Goal: Task Accomplishment & Management: Manage account settings

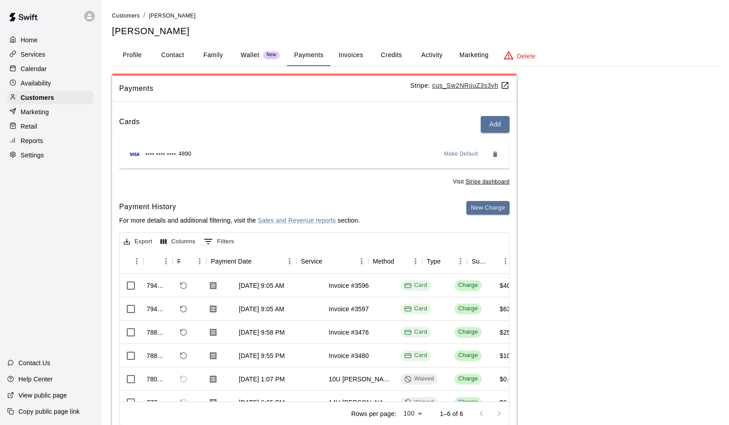
scroll to position [0, 28]
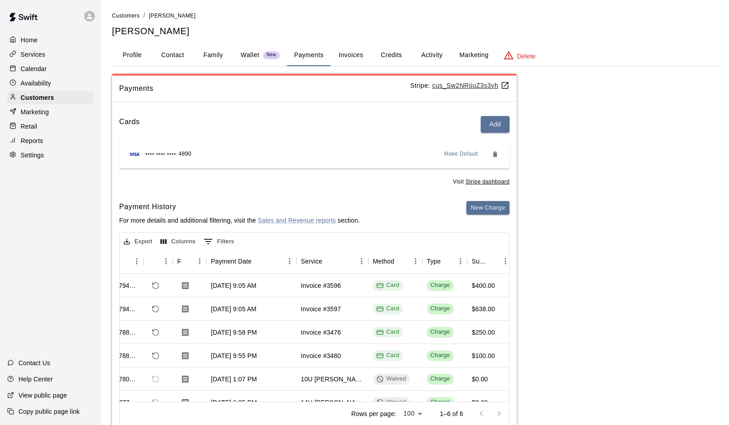
click at [37, 51] on p "Services" at bounding box center [33, 54] width 25 height 9
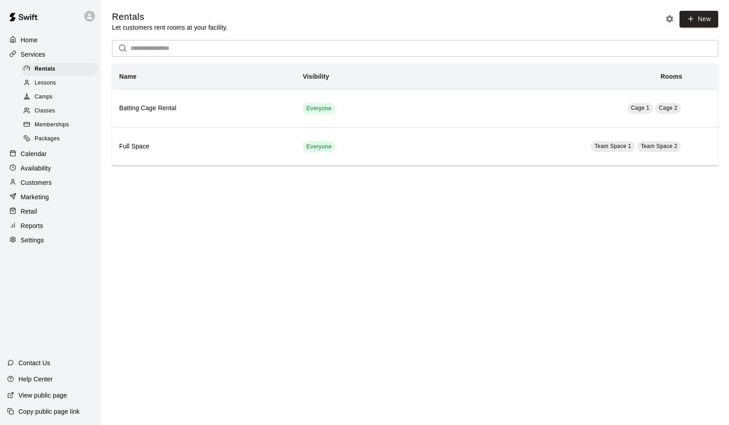
click at [42, 120] on span "Memberships" at bounding box center [52, 124] width 34 height 9
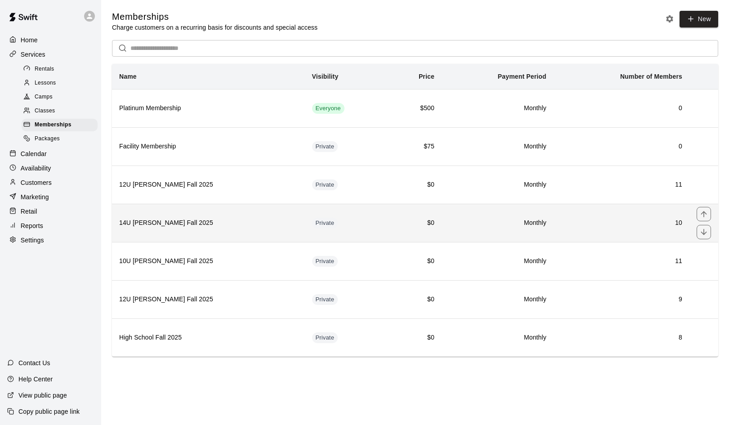
click at [159, 223] on h6 "14U Duran-Mendez Fall 2025" at bounding box center [208, 223] width 178 height 10
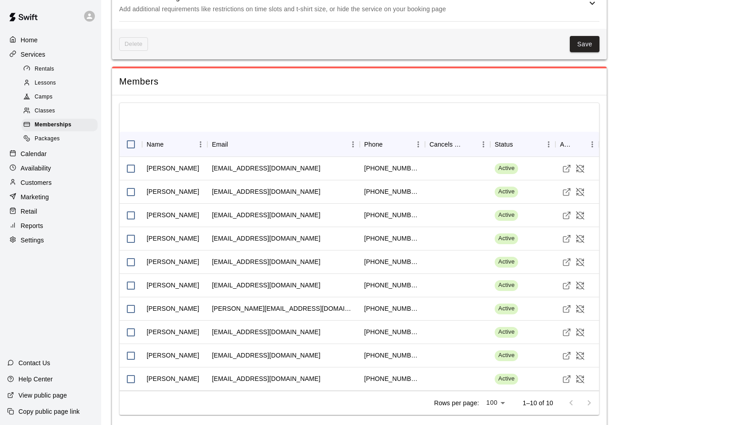
scroll to position [716, 0]
click at [569, 307] on icon "Visit customer profile" at bounding box center [566, 310] width 6 height 6
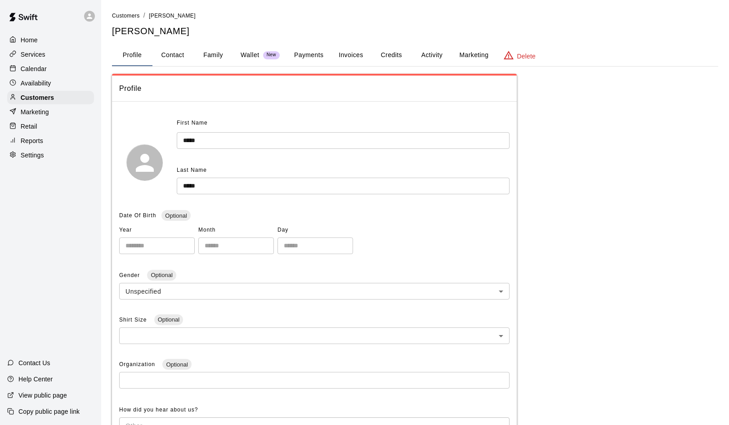
click at [210, 53] on button "Family" at bounding box center [213, 56] width 40 height 22
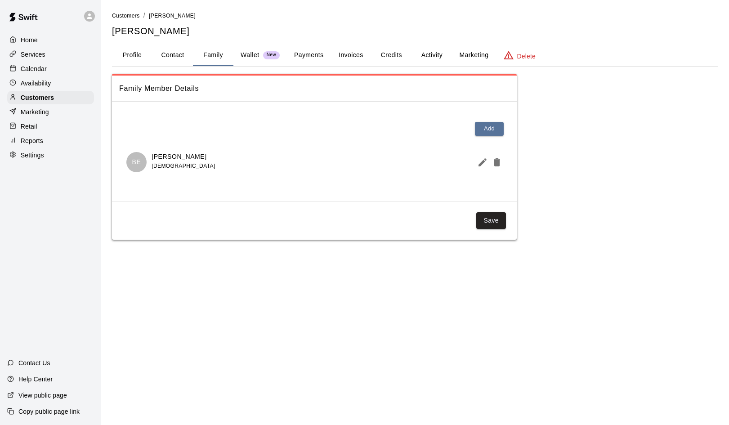
click at [344, 54] on button "Invoices" at bounding box center [350, 56] width 40 height 22
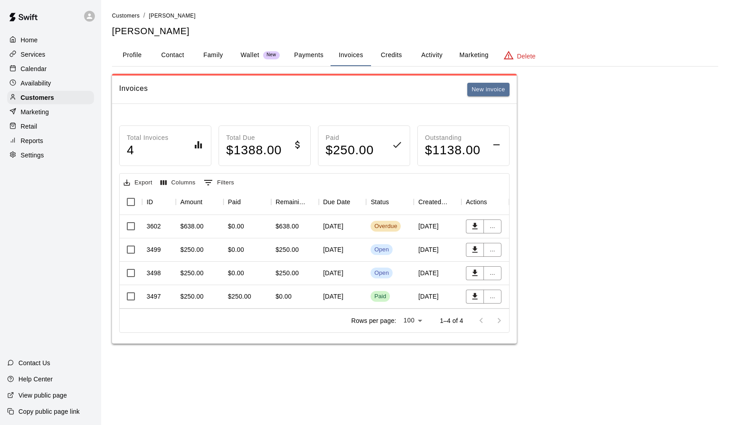
click at [260, 225] on div "$0.00" at bounding box center [247, 226] width 48 height 23
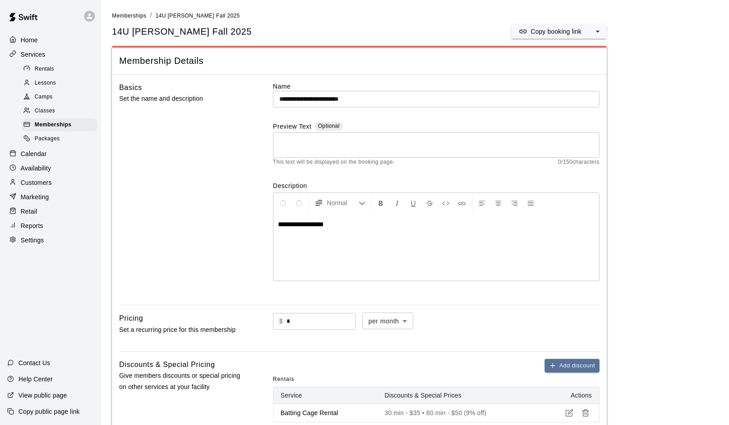
scroll to position [716, 0]
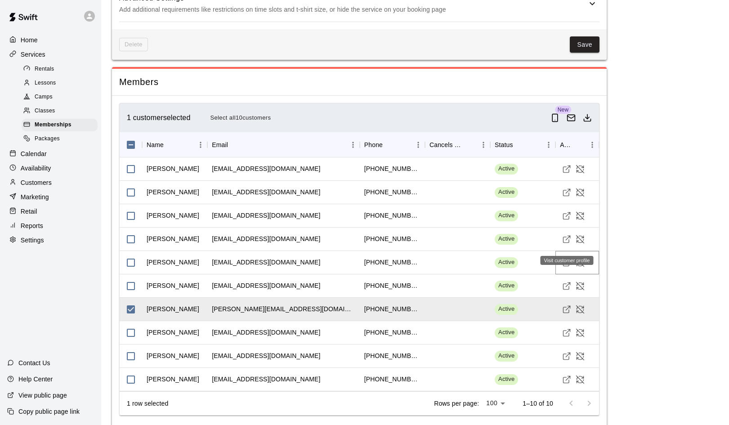
click at [566, 258] on icon "Visit customer profile" at bounding box center [566, 262] width 9 height 9
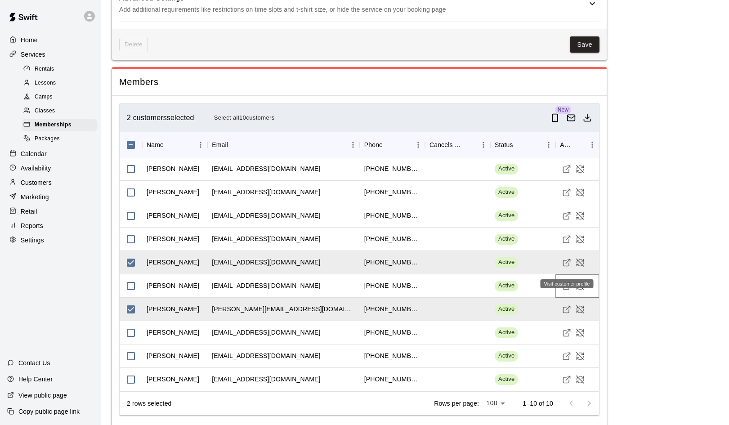
click at [568, 284] on icon "Visit customer profile" at bounding box center [566, 287] width 6 height 6
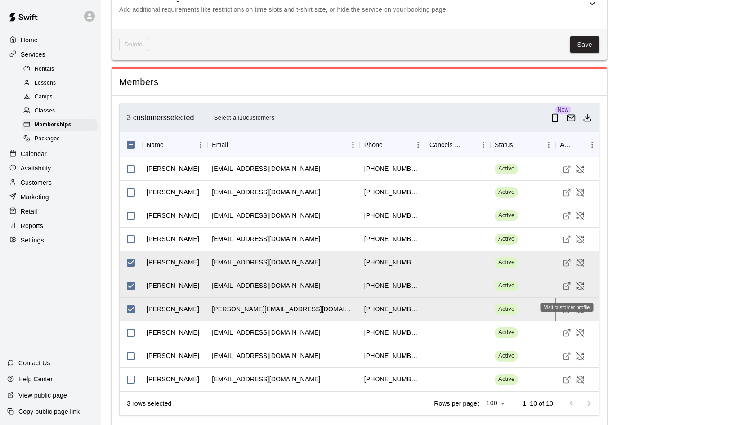
click at [566, 305] on icon "Visit customer profile" at bounding box center [566, 309] width 9 height 9
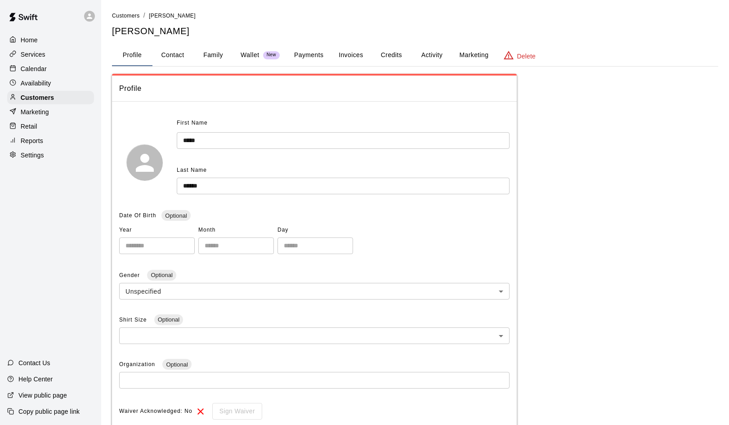
click at [352, 53] on button "Invoices" at bounding box center [350, 56] width 40 height 22
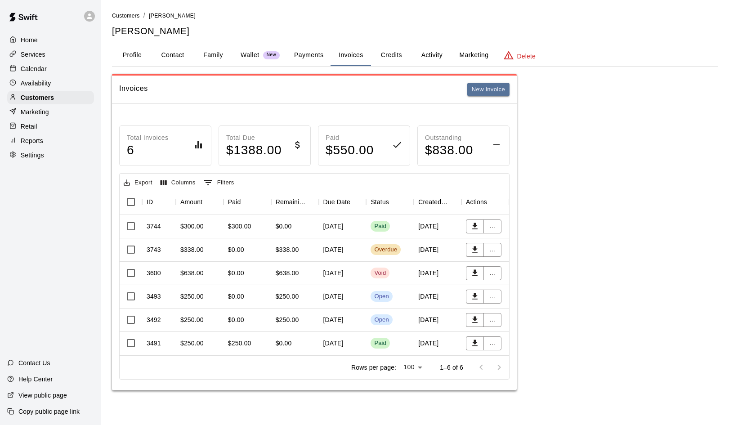
click at [191, 247] on div "$338.00" at bounding box center [191, 249] width 23 height 9
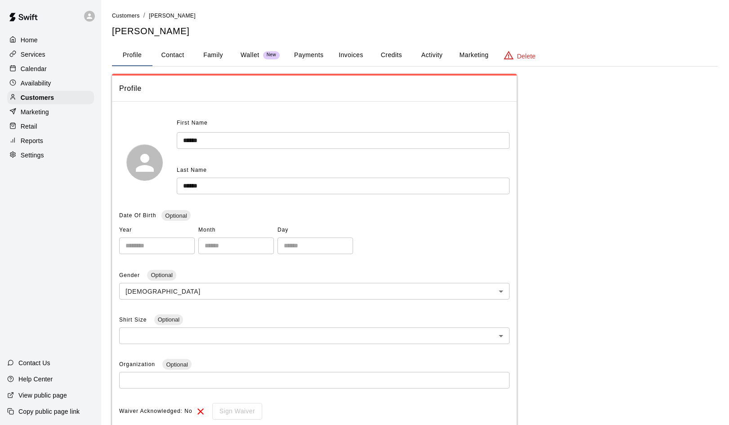
click at [351, 54] on button "Invoices" at bounding box center [350, 56] width 40 height 22
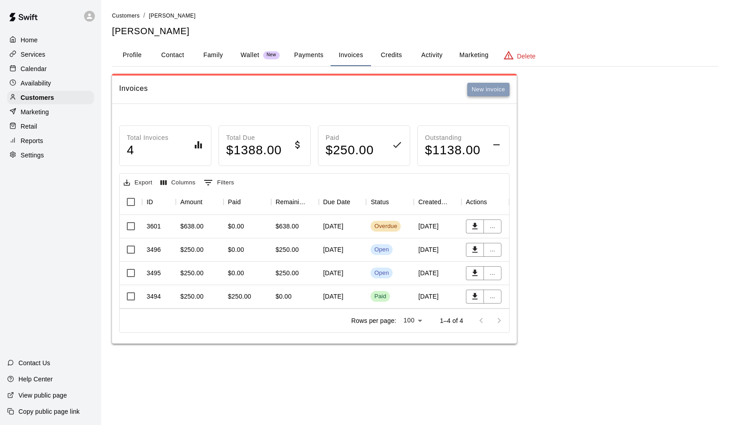
click at [487, 90] on button "New invoice" at bounding box center [488, 90] width 42 height 14
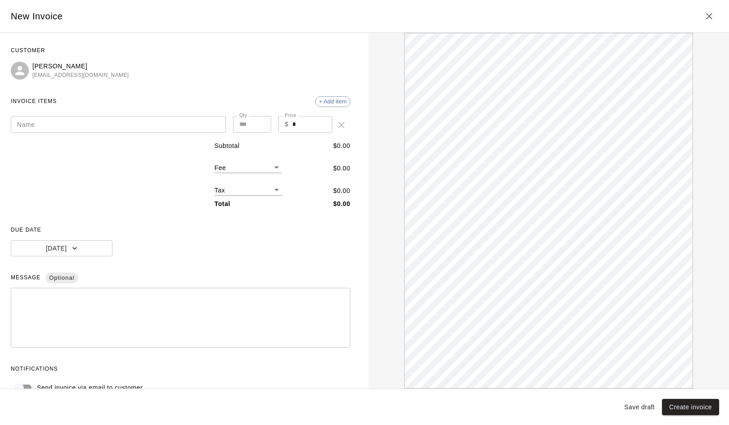
click at [133, 120] on input "Name" at bounding box center [118, 124] width 215 height 17
type input "**********"
click at [292, 125] on input "*" at bounding box center [312, 124] width 40 height 17
type input "***"
click at [681, 405] on button "Create invoice" at bounding box center [690, 407] width 57 height 17
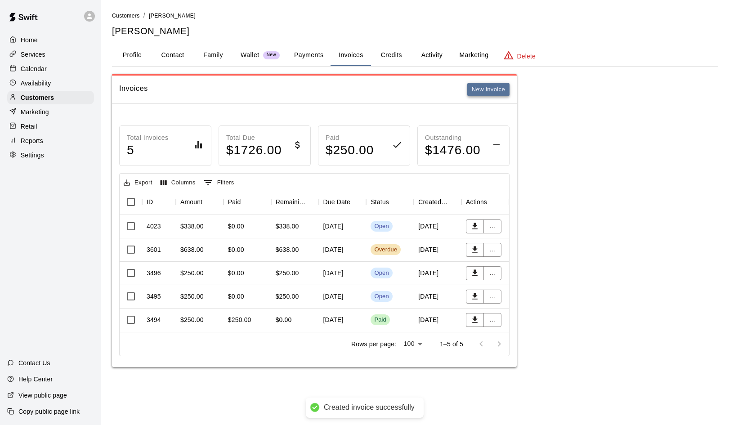
click at [493, 89] on button "New invoice" at bounding box center [488, 90] width 42 height 14
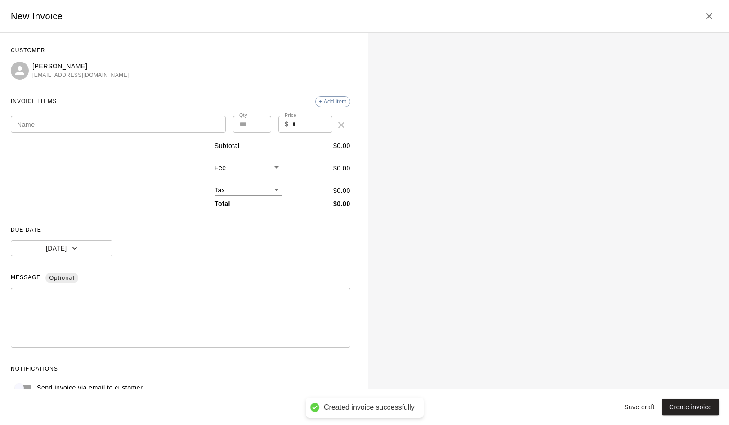
click at [165, 129] on input "Name" at bounding box center [118, 124] width 215 height 17
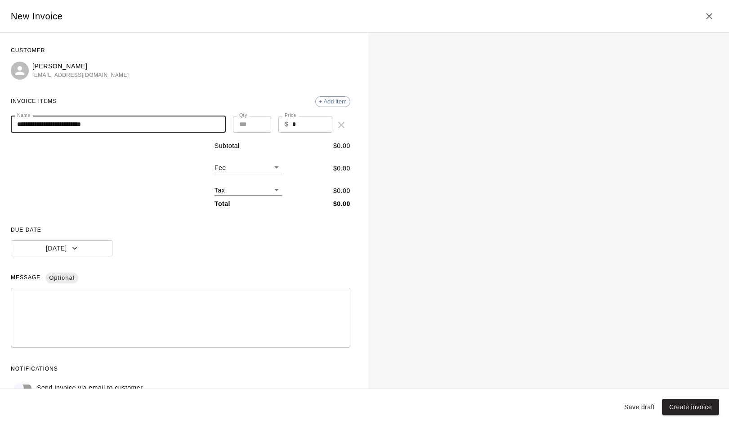
type input "**********"
click at [293, 124] on input "*" at bounding box center [312, 124] width 40 height 17
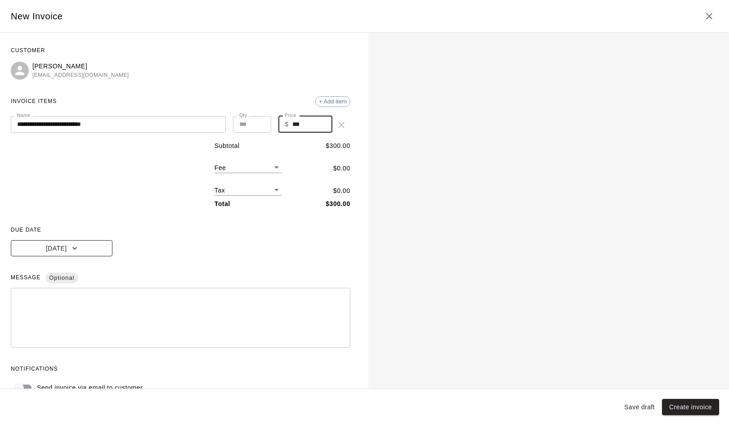
type input "***"
click at [72, 249] on icon "button" at bounding box center [74, 248] width 9 height 9
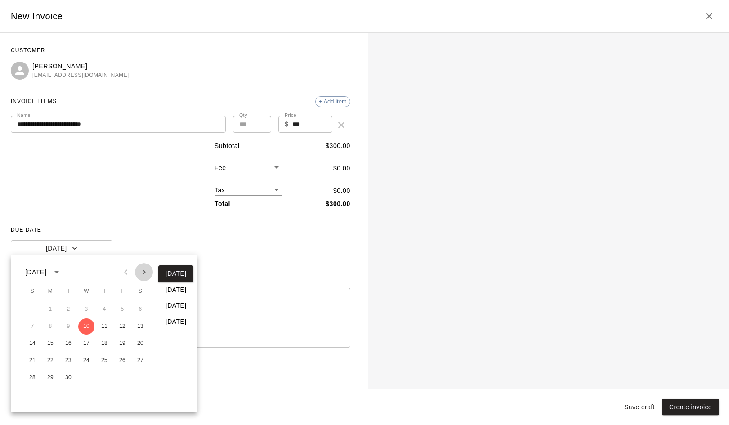
click at [141, 271] on icon "Next month" at bounding box center [143, 272] width 11 height 11
click at [87, 343] on button "15" at bounding box center [86, 343] width 16 height 16
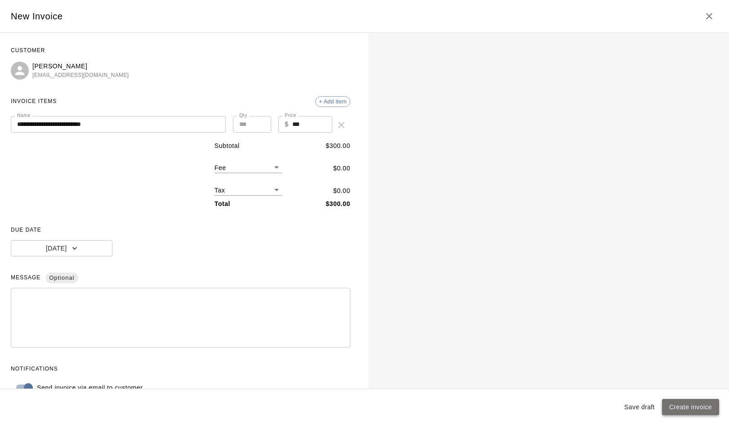
click at [680, 408] on button "Create invoice" at bounding box center [690, 407] width 57 height 17
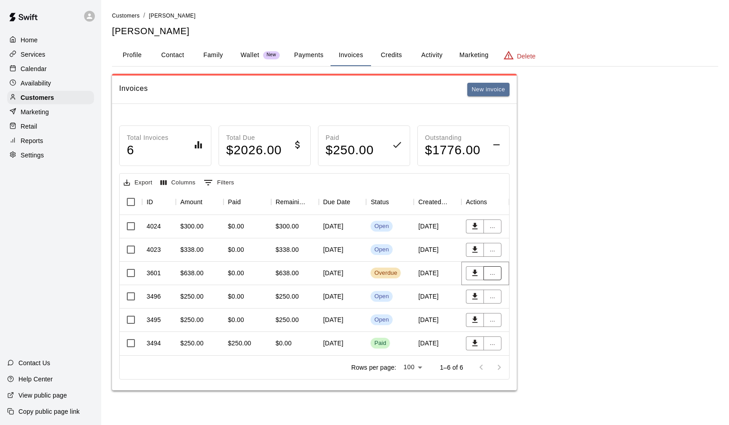
click at [489, 274] on button "..." at bounding box center [492, 273] width 18 height 14
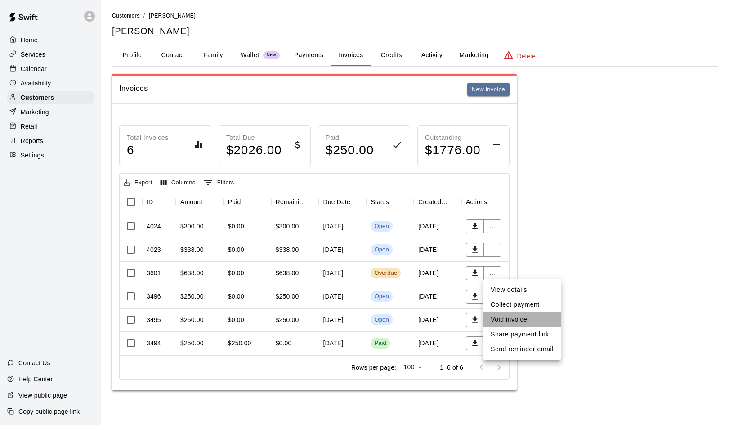
click at [500, 321] on li "Void invoice" at bounding box center [521, 319] width 77 height 15
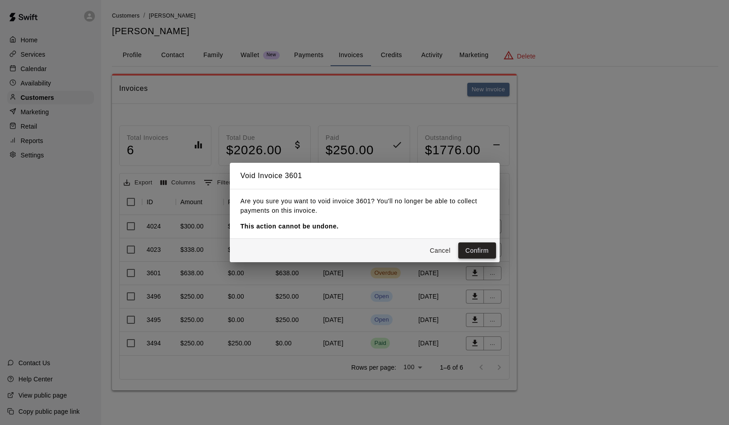
click at [481, 254] on button "Confirm" at bounding box center [477, 250] width 38 height 17
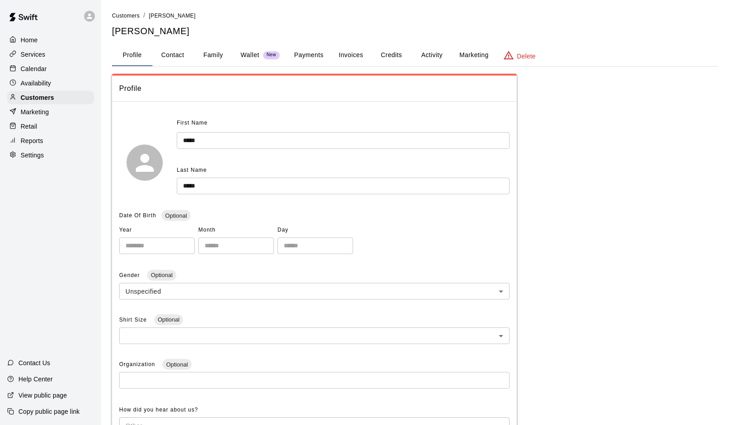
click at [316, 53] on button "Payments" at bounding box center [309, 56] width 44 height 22
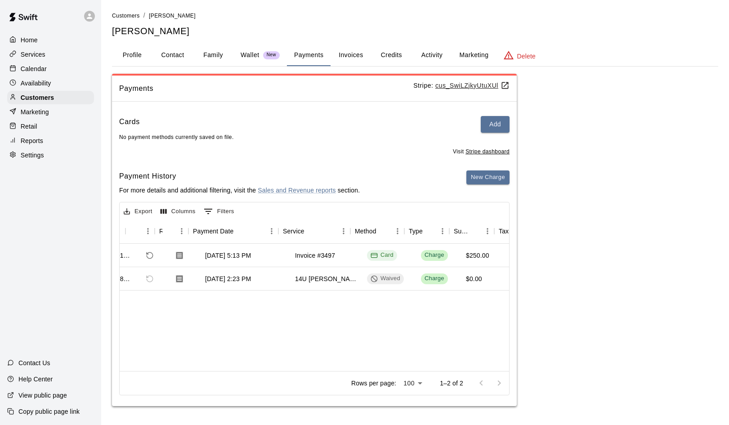
scroll to position [0, 49]
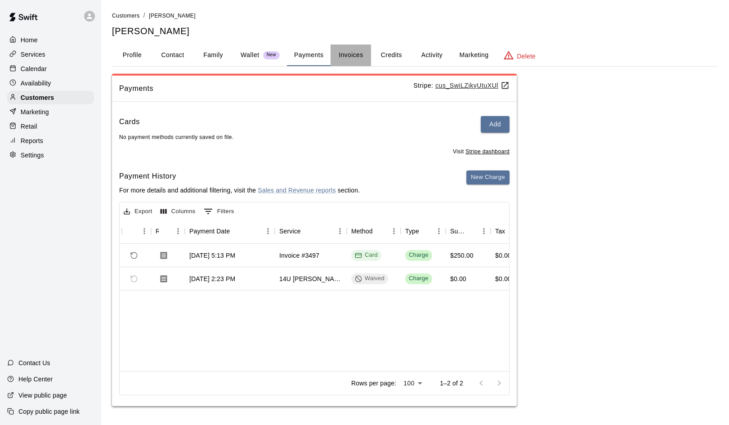
click at [348, 53] on button "Invoices" at bounding box center [350, 56] width 40 height 22
